Goal: Task Accomplishment & Management: Use online tool/utility

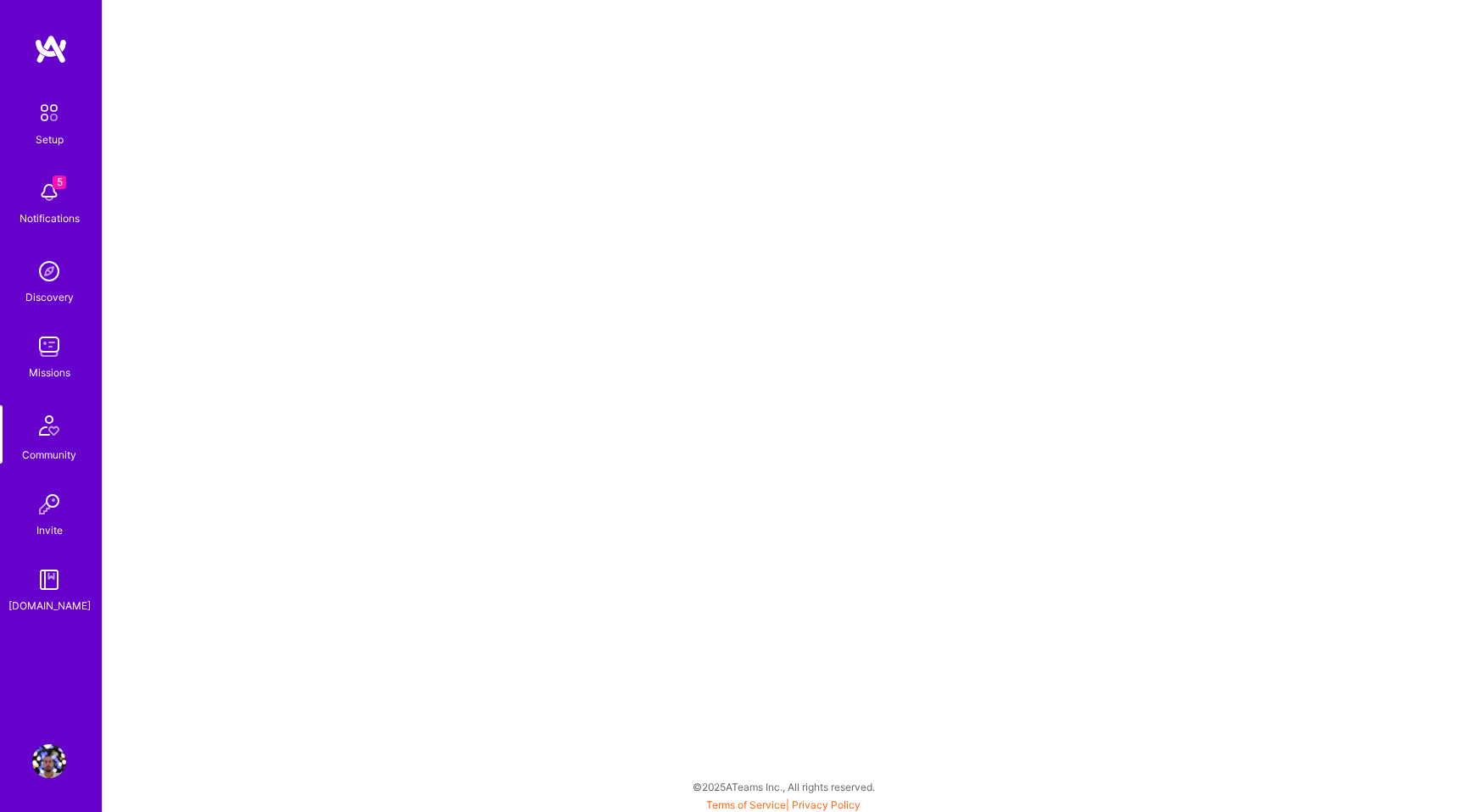
click at [36, 200] on div "Setup 5 Notifications Discovery Missions Community Invite [DOMAIN_NAME]" at bounding box center [50, 354] width 102 height 519
click at [36, 200] on img at bounding box center [50, 193] width 34 height 34
click at [48, 113] on img at bounding box center [50, 113] width 36 height 36
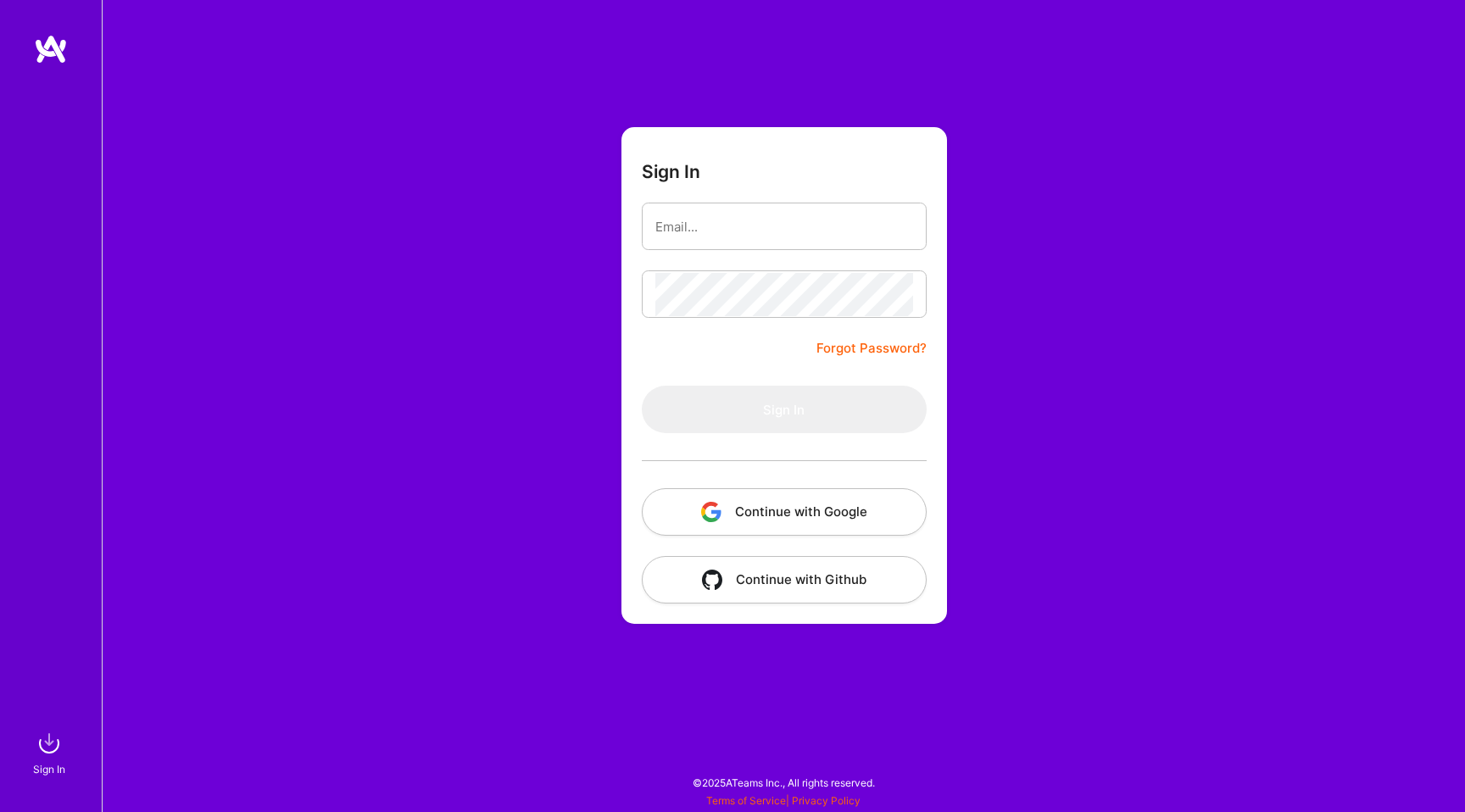
click at [721, 517] on button "Continue with Google" at bounding box center [784, 511] width 285 height 48
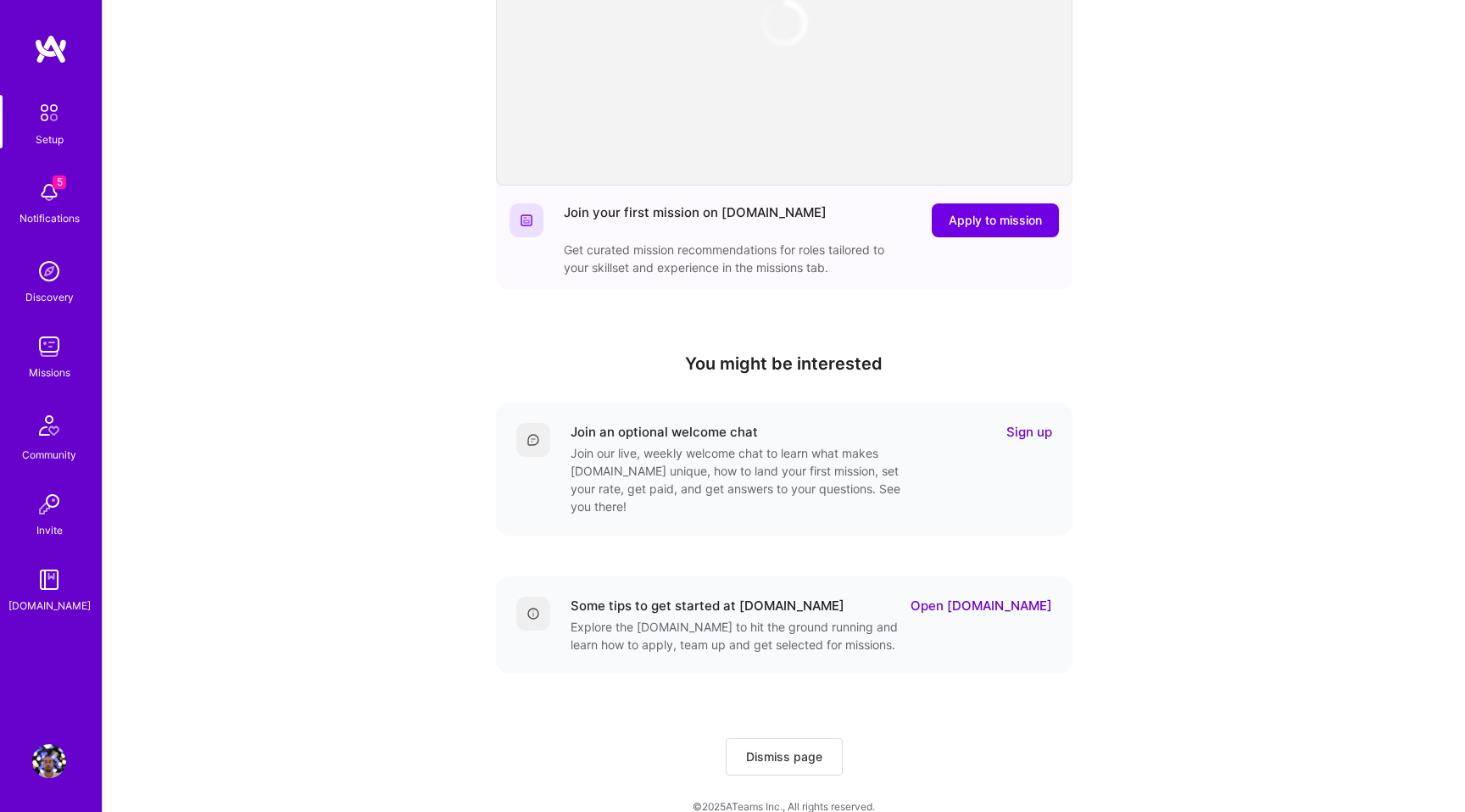
scroll to position [285, 0]
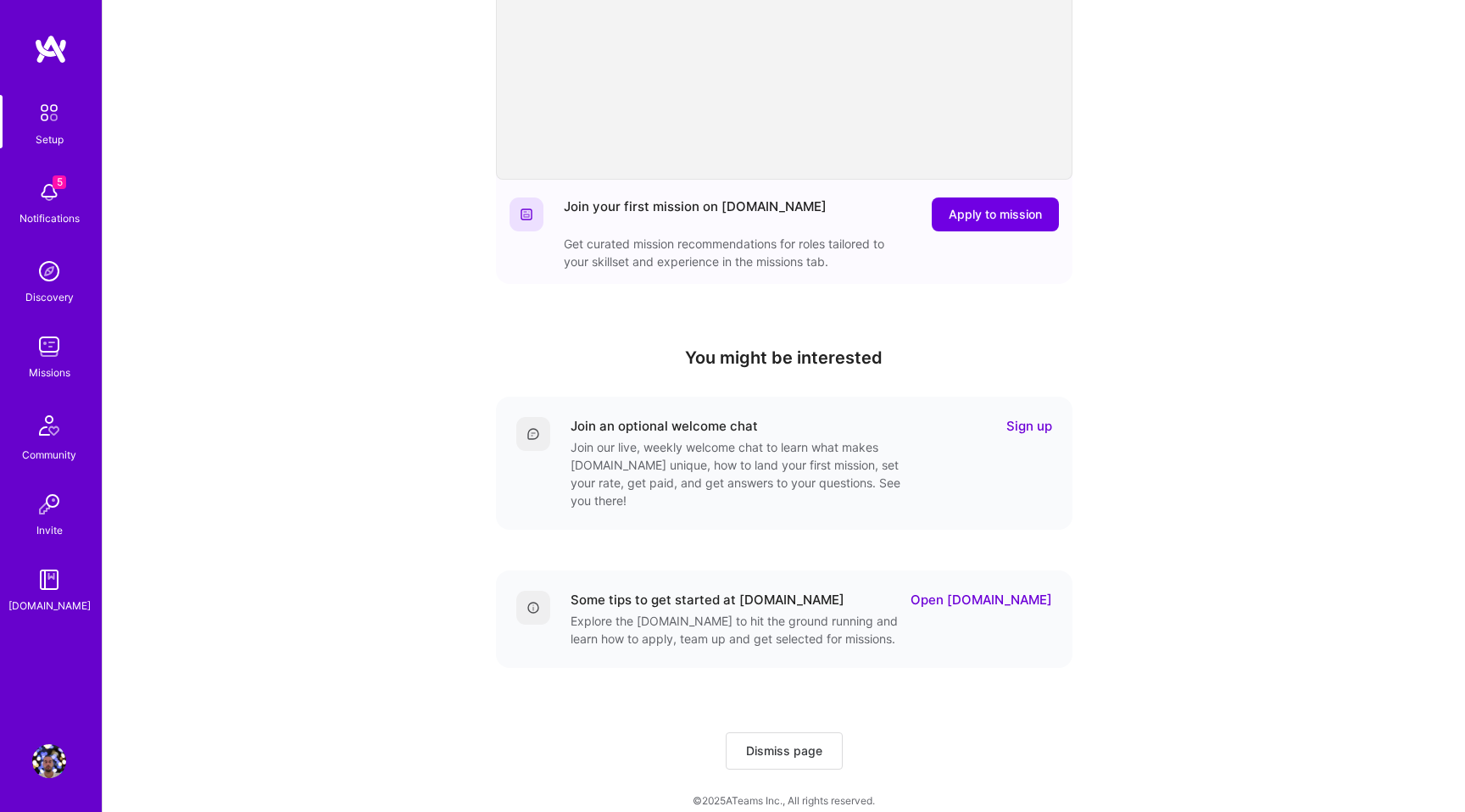
click at [50, 206] on img at bounding box center [50, 193] width 34 height 34
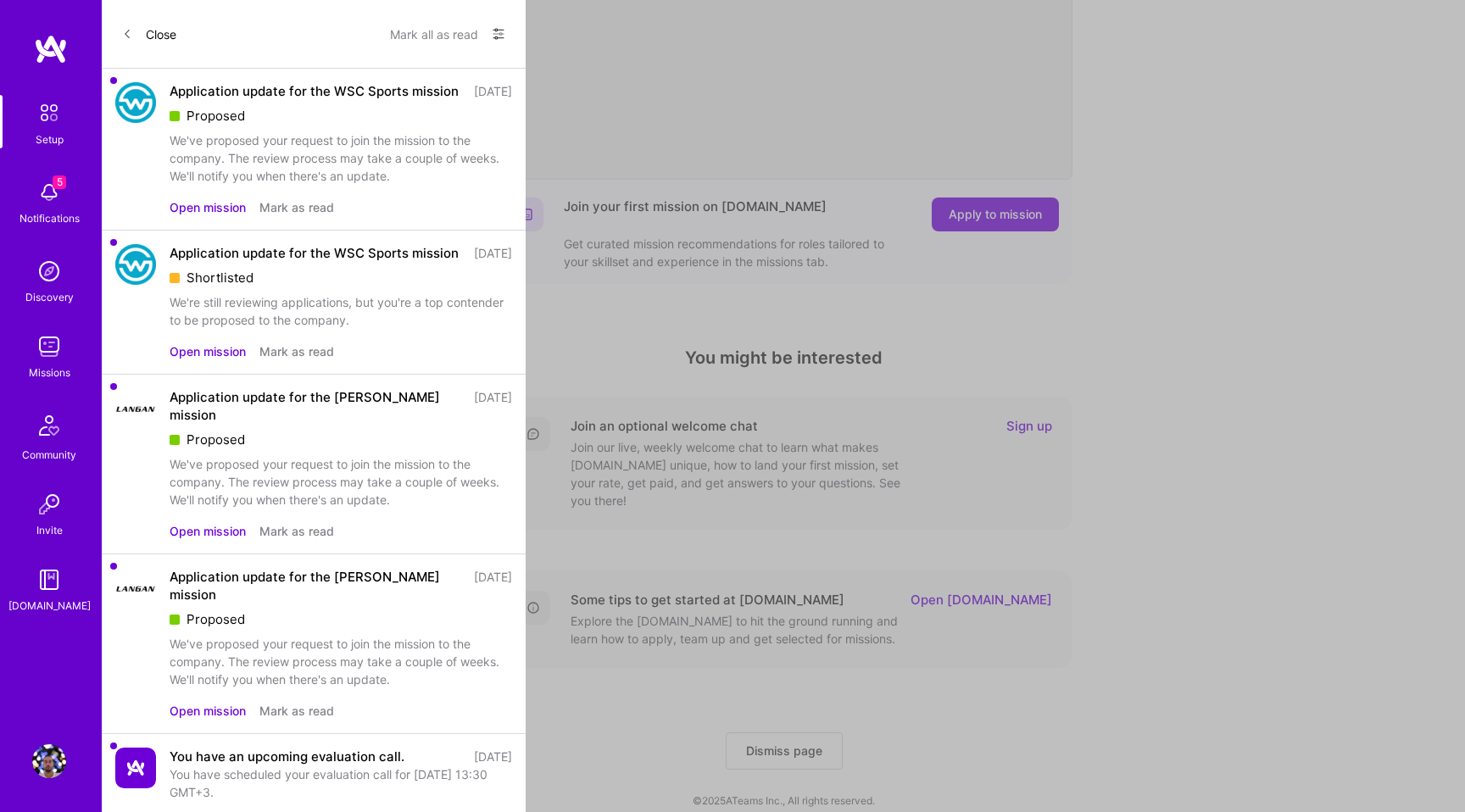
click at [352, 124] on div "Proposed" at bounding box center [340, 116] width 342 height 18
click at [210, 540] on button "Open mission" at bounding box center [207, 531] width 77 height 18
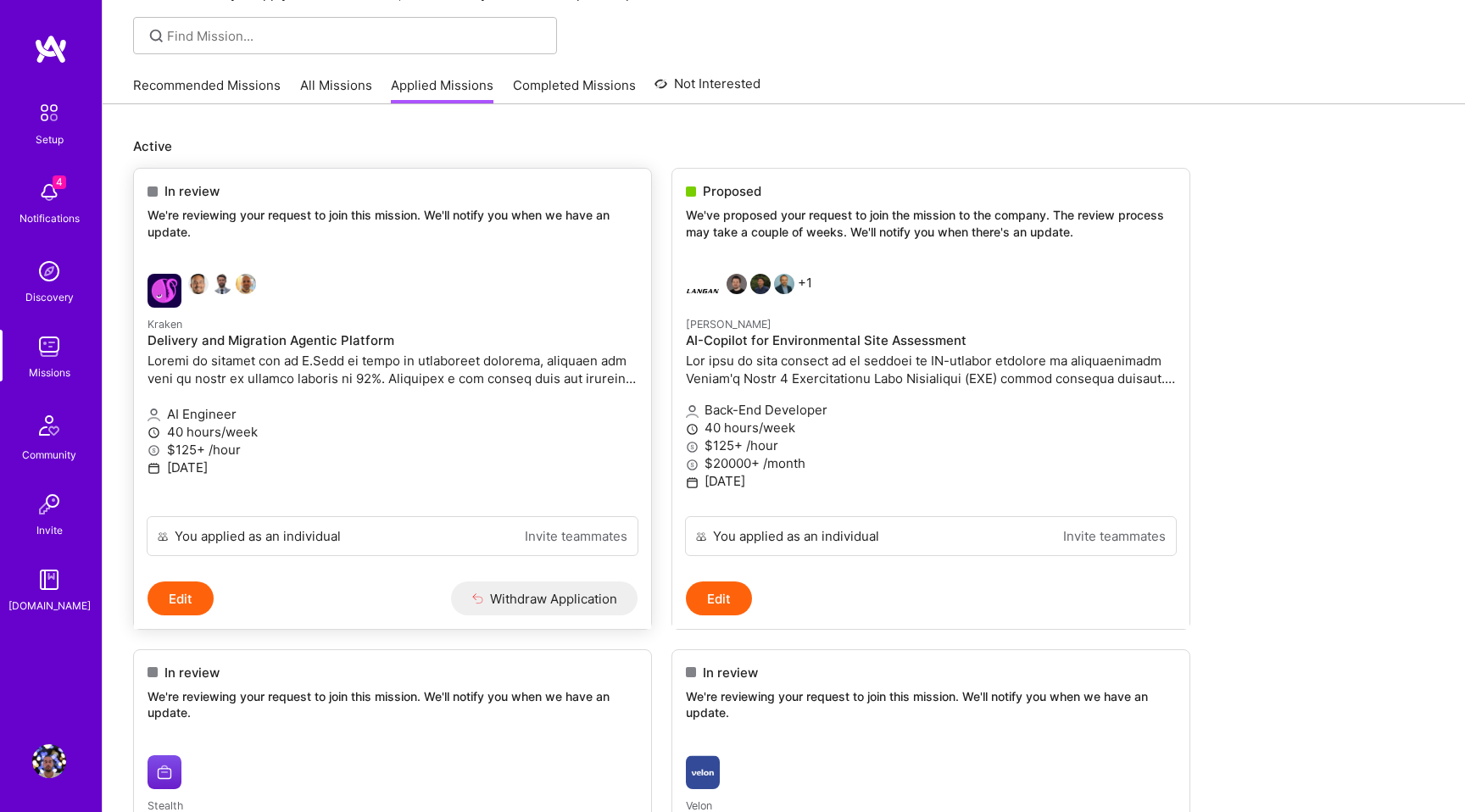
scroll to position [104, 0]
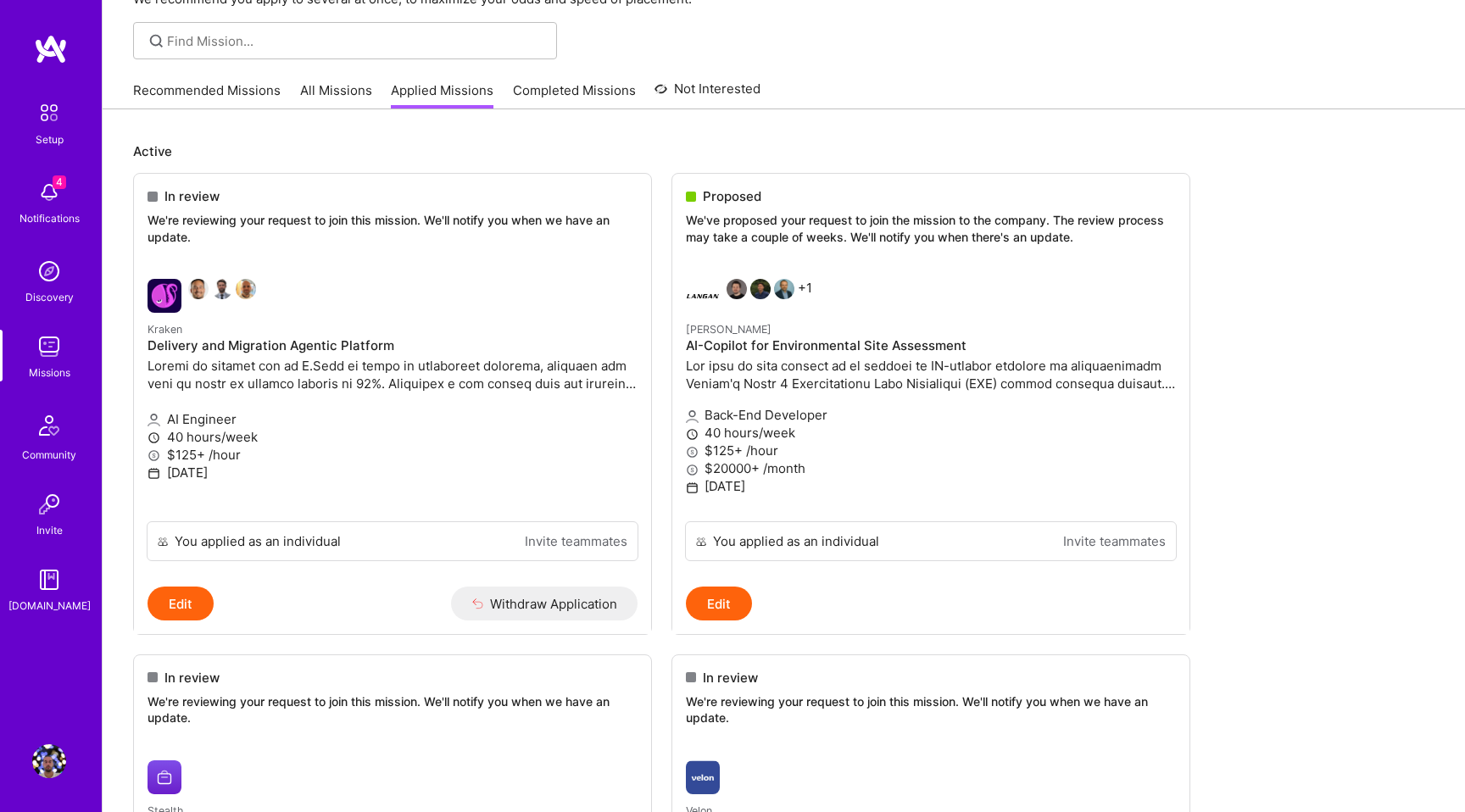
click at [37, 327] on div "Setup 4 Notifications Discovery Missions Community Invite A.Guide" at bounding box center [50, 354] width 102 height 519
click at [43, 346] on img at bounding box center [50, 347] width 34 height 34
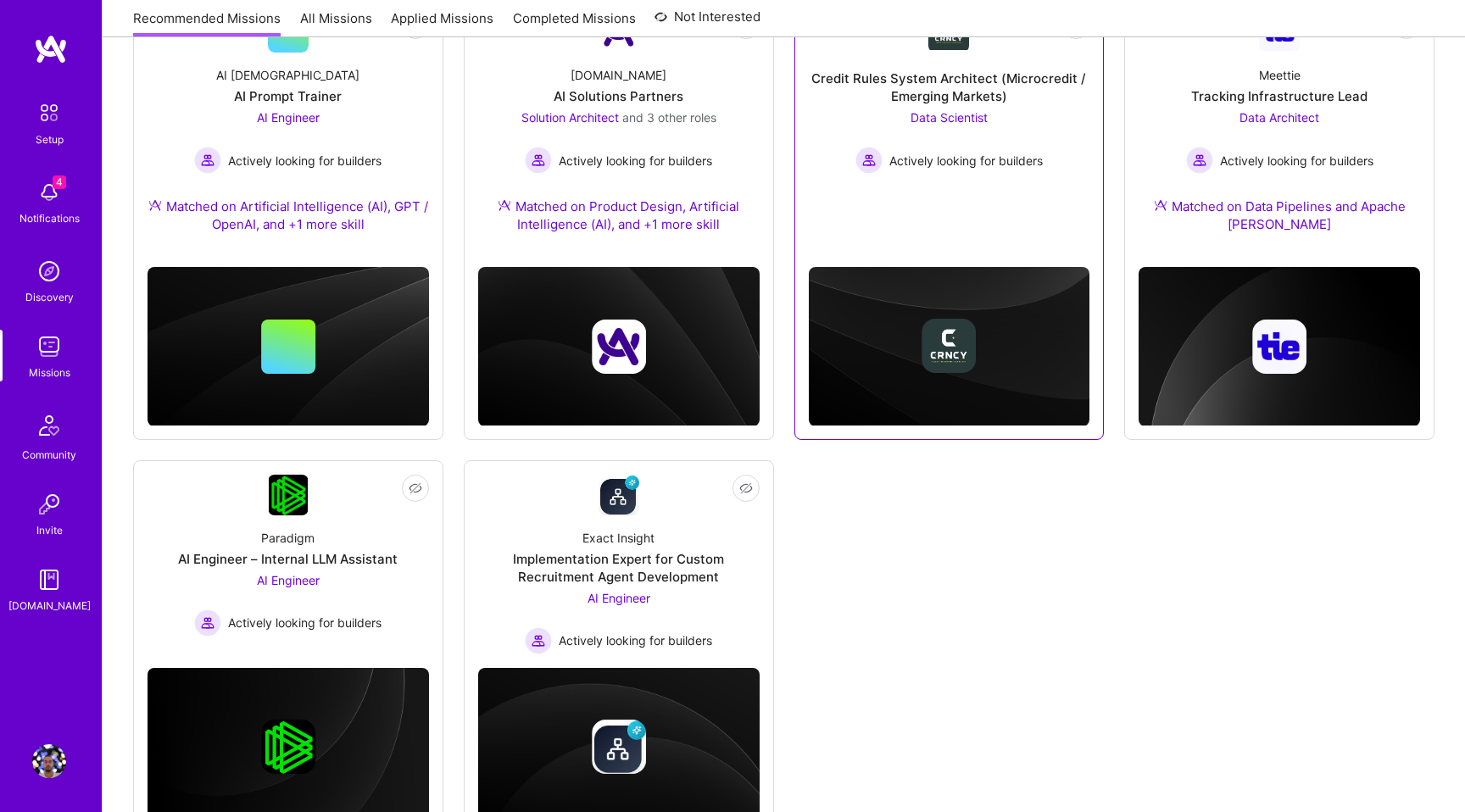
scroll to position [356, 0]
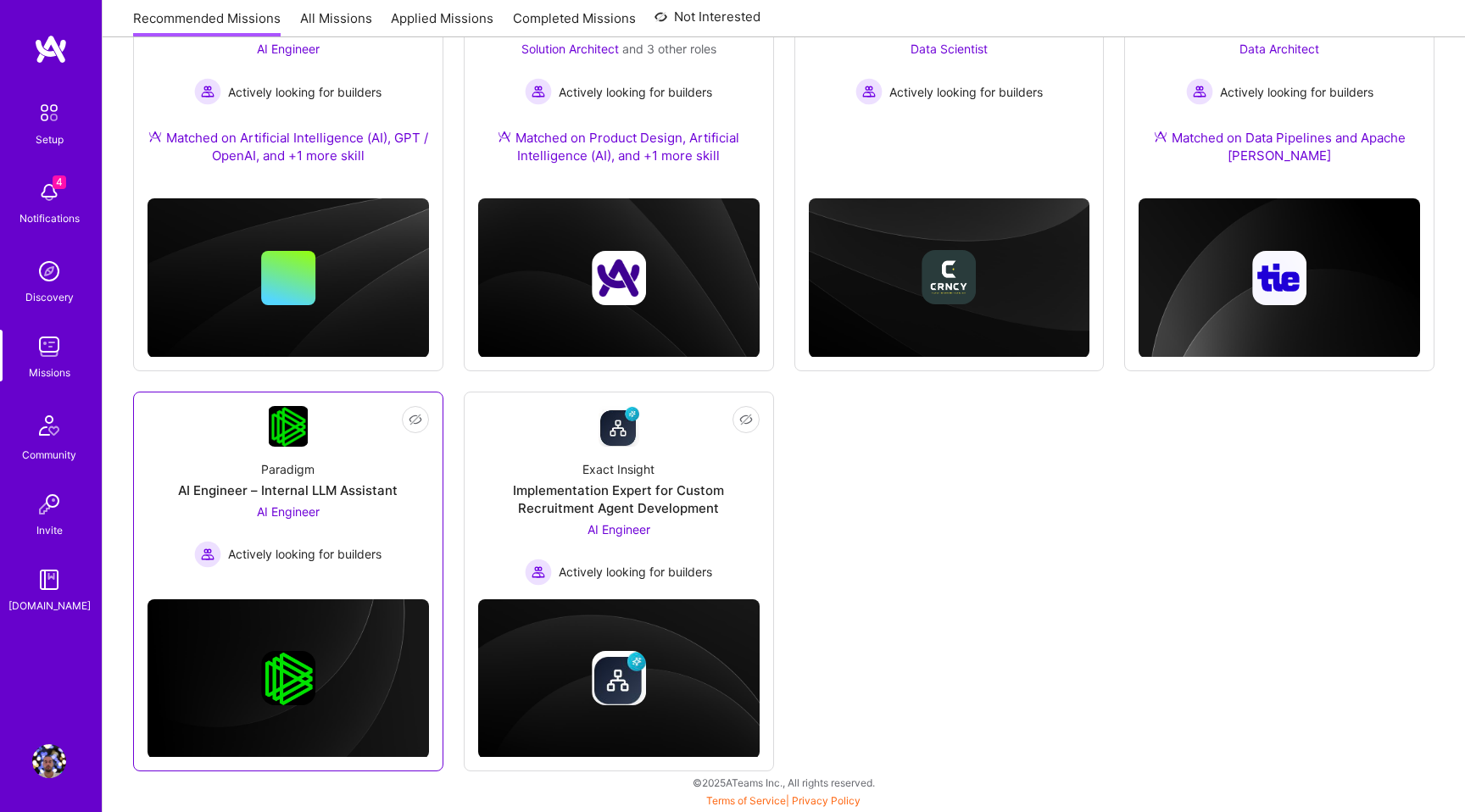
click at [350, 476] on div "Paradigm AI Engineer – Internal LLM Assistant AI Engineer Actively looking for …" at bounding box center [288, 507] width 282 height 122
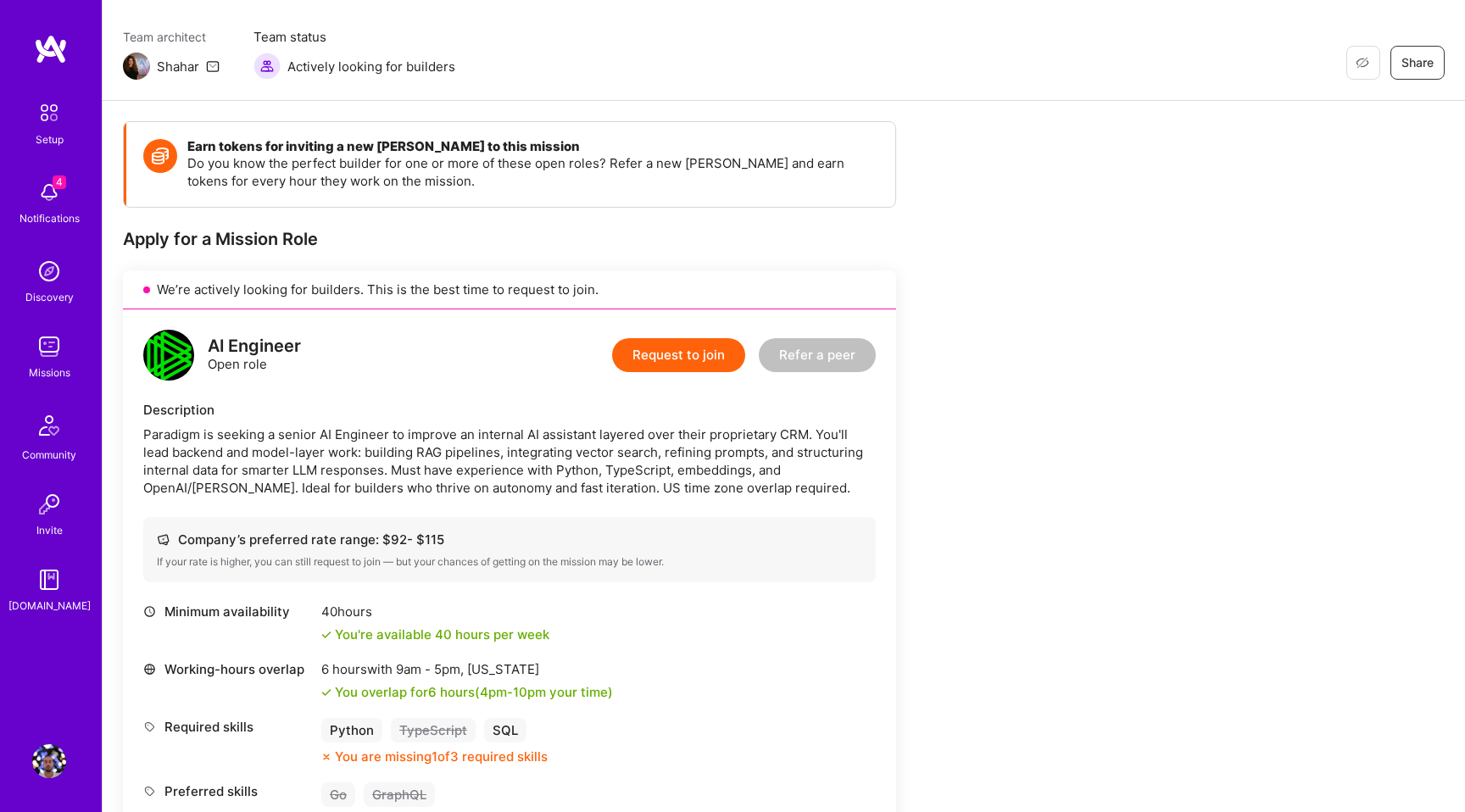
scroll to position [141, 0]
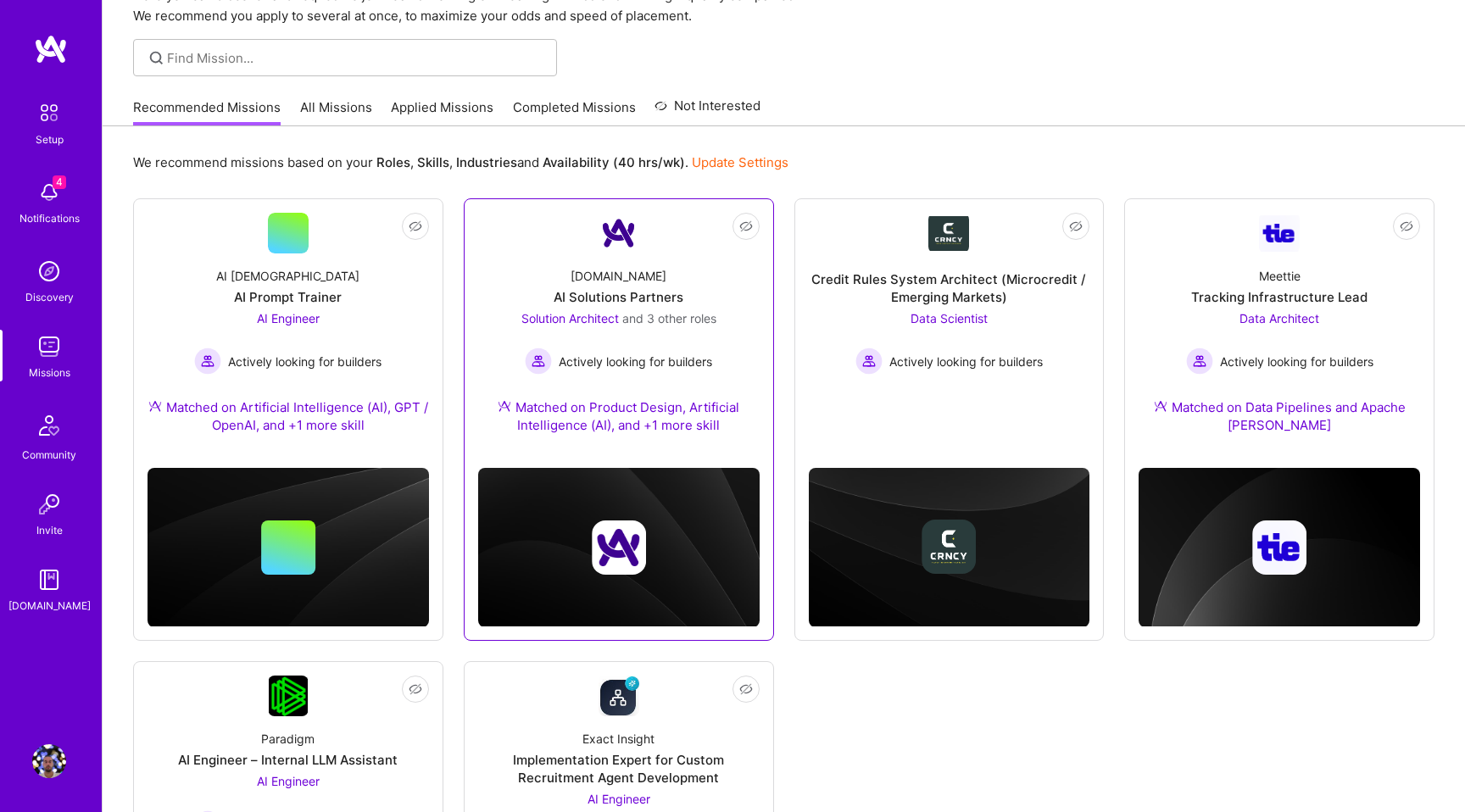
scroll to position [86, 0]
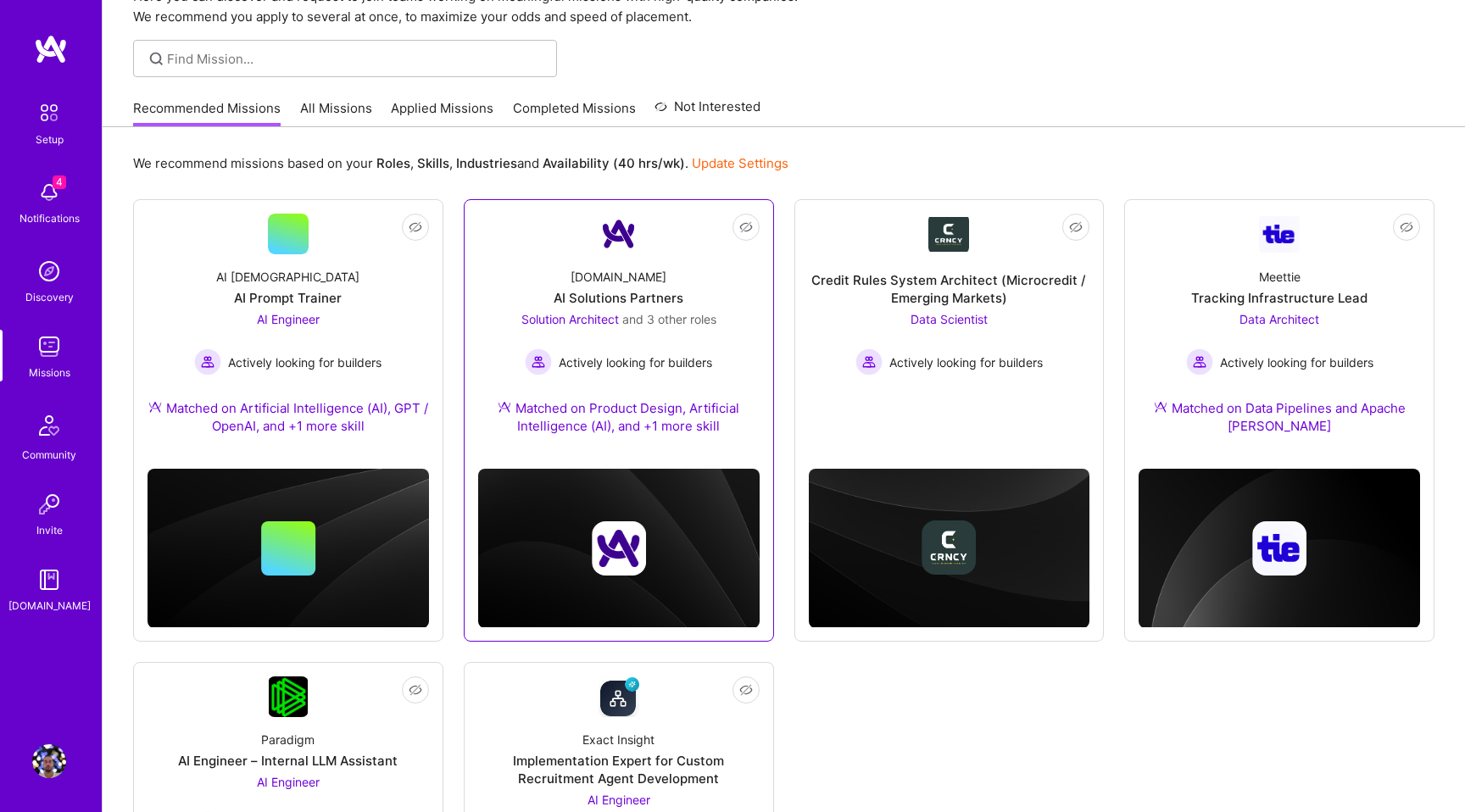
click at [603, 249] on img at bounding box center [619, 233] width 41 height 41
